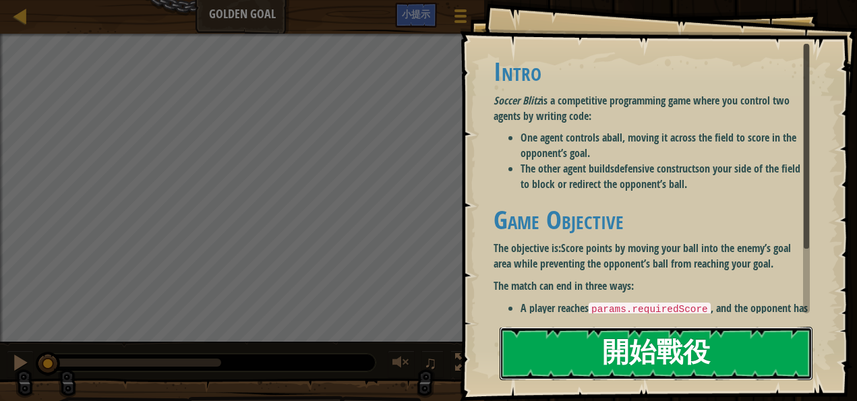
click at [612, 352] on button "開始戰役" at bounding box center [656, 353] width 313 height 53
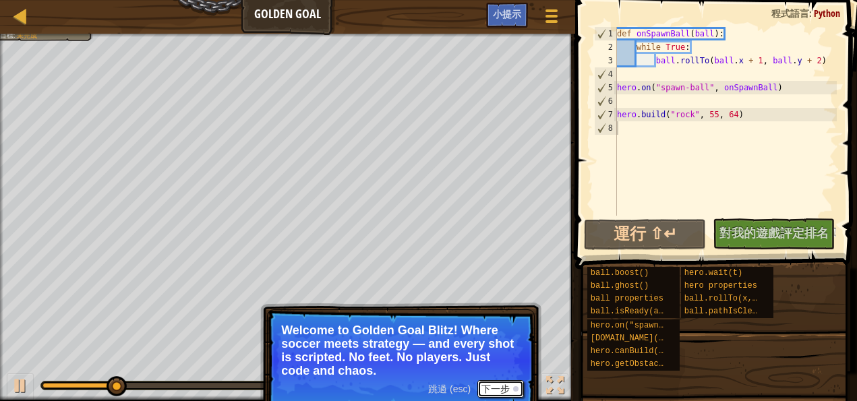
click at [503, 394] on button "下一步" at bounding box center [500, 389] width 47 height 18
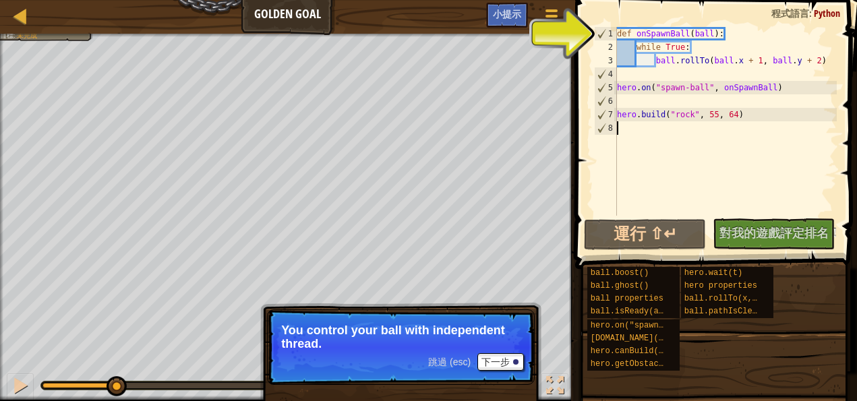
click at [458, 333] on p "You control your ball with independent thread." at bounding box center [400, 337] width 239 height 27
click at [491, 358] on button "下一步" at bounding box center [500, 362] width 47 height 18
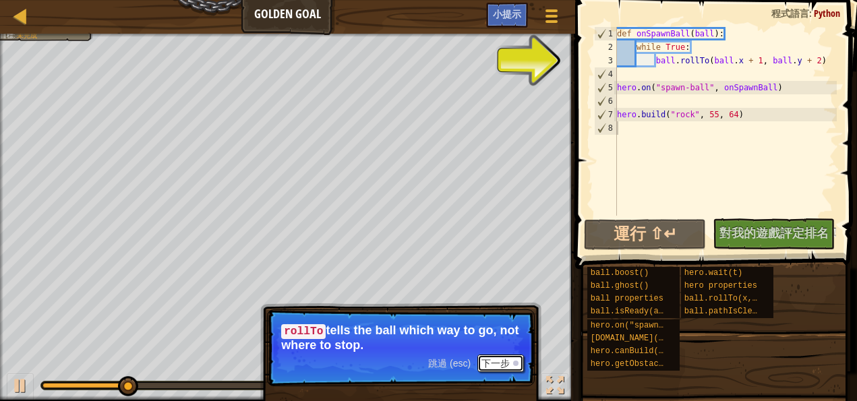
click at [506, 363] on button "下一步" at bounding box center [500, 364] width 47 height 18
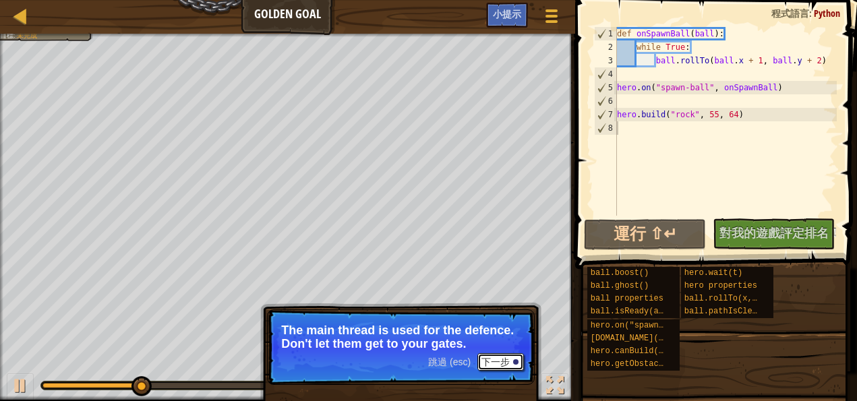
click at [506, 365] on button "下一步" at bounding box center [500, 362] width 47 height 18
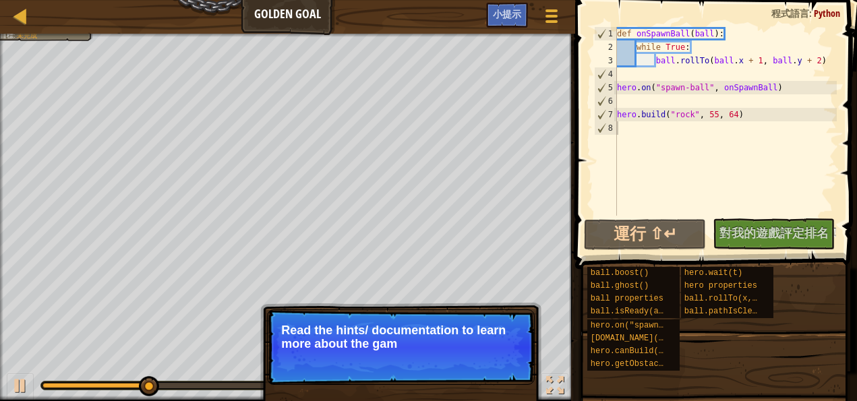
click at [506, 363] on p "跳過 (esc) 下一步 Read the hints/ documentation to learn more about the gam" at bounding box center [401, 347] width 268 height 76
click at [506, 360] on button "下一步" at bounding box center [500, 362] width 47 height 18
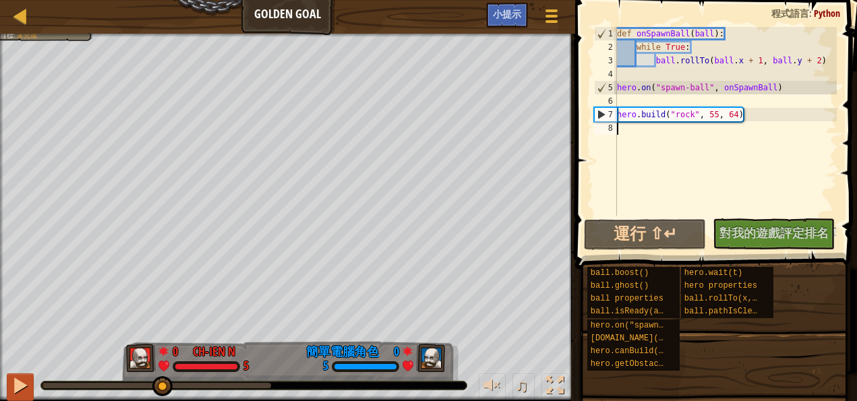
drag, startPoint x: 161, startPoint y: 386, endPoint x: 28, endPoint y: 385, distance: 133.5
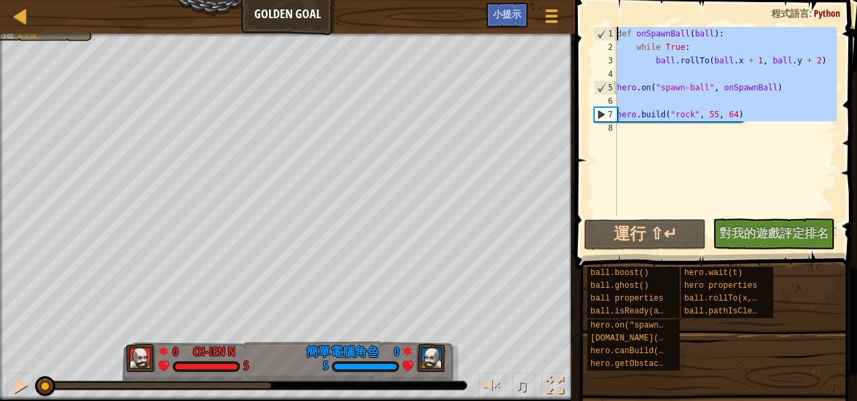
drag, startPoint x: 756, startPoint y: 123, endPoint x: 594, endPoint y: 28, distance: 188.6
click at [594, 28] on div "1 2 3 4 5 6 7 8 def onSpawnBall ( ball ) : while True : ball . rollTo ( ball . …" at bounding box center [713, 121] width 245 height 189
type textarea "def onSpawnBall(ball): while True:"
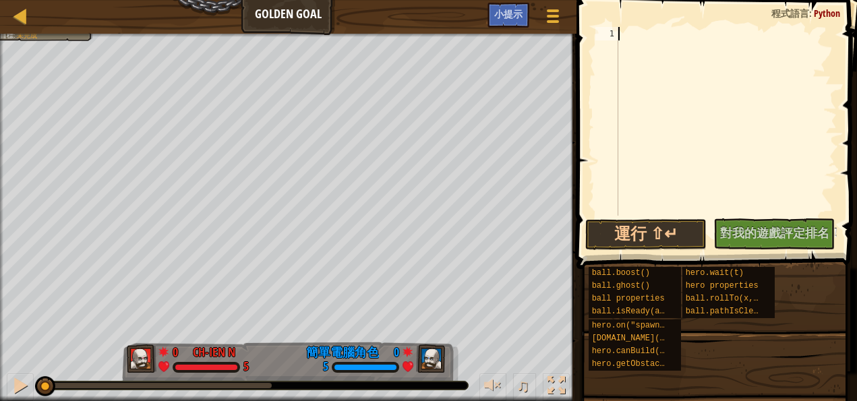
click at [690, 61] on div at bounding box center [725, 135] width 221 height 216
click at [667, 64] on div at bounding box center [725, 135] width 221 height 216
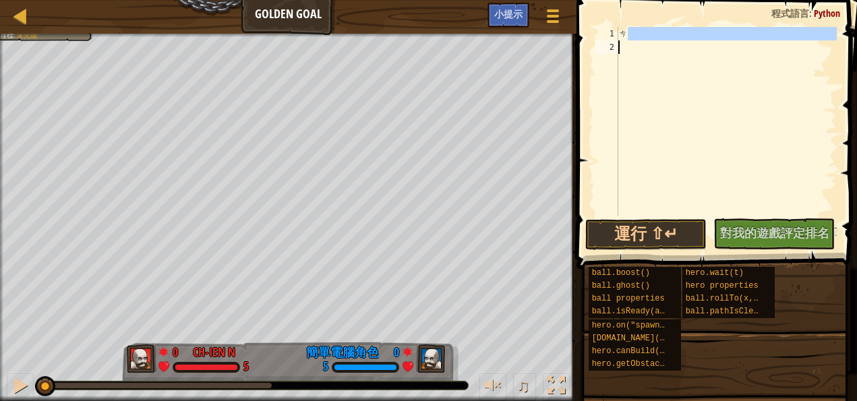
type textarea "ㄘ"
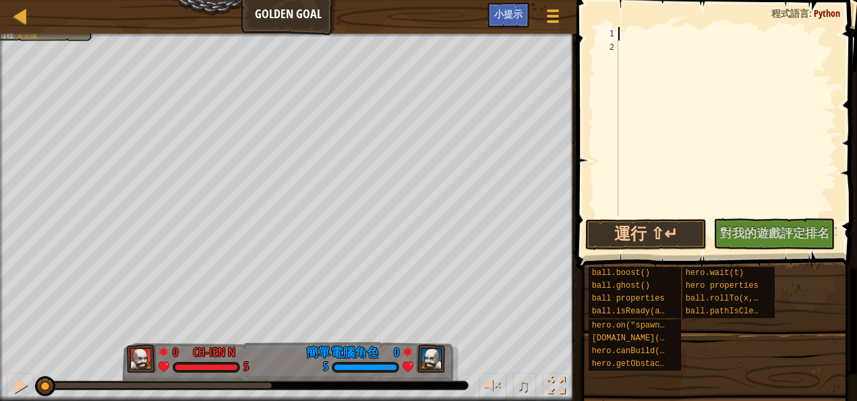
scroll to position [1, 4]
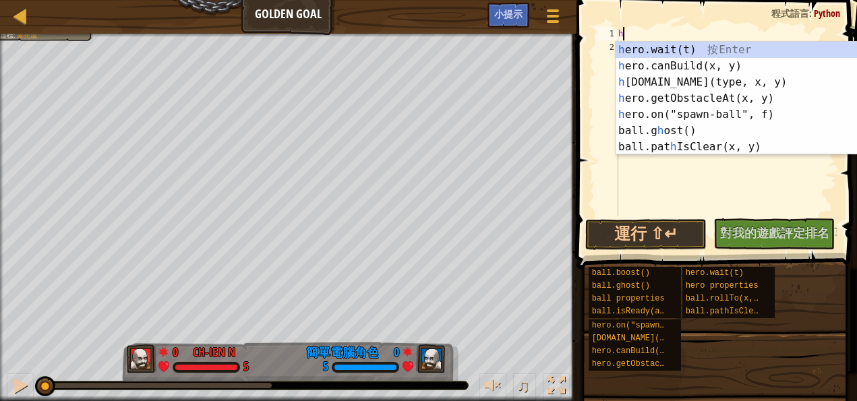
type textarea "h"
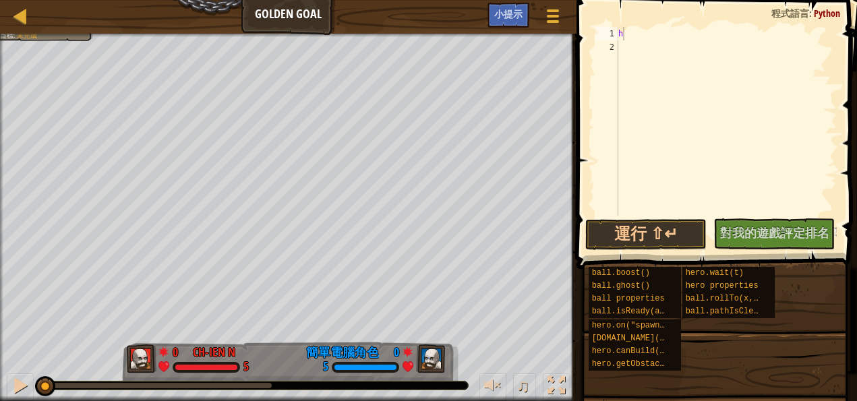
click at [23, 1] on div "天梯 Golden Goal 遊戲選單 完成 小提示" at bounding box center [288, 17] width 576 height 34
click at [26, 13] on div at bounding box center [20, 15] width 17 height 17
